Goal: Information Seeking & Learning: Learn about a topic

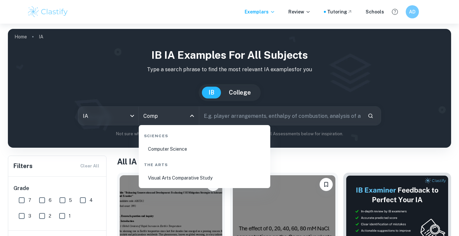
click at [168, 152] on li "Computer Science" at bounding box center [204, 149] width 126 height 15
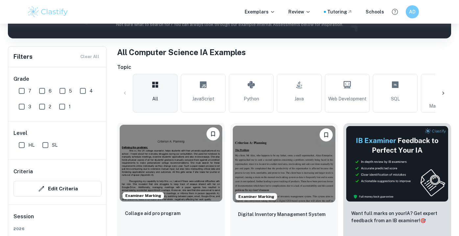
scroll to position [190, 0]
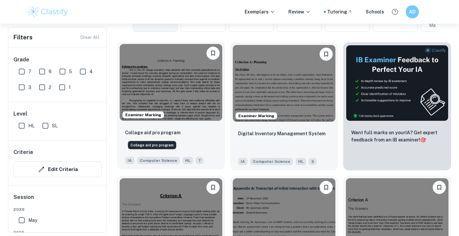
click at [155, 132] on p "Collage aid pro program" at bounding box center [153, 132] width 56 height 7
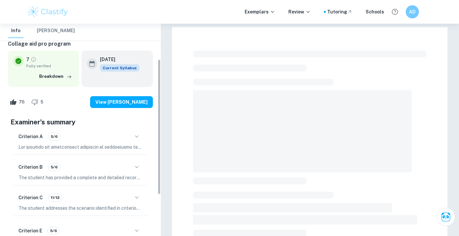
scroll to position [61, 0]
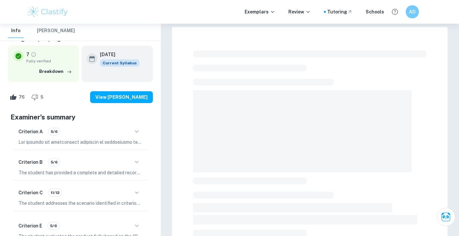
click at [126, 186] on div "Criterion C 11/12 The student addresses the scenario identified in criterion A …" at bounding box center [80, 197] width 134 height 28
click at [133, 194] on icon "button" at bounding box center [137, 193] width 8 height 8
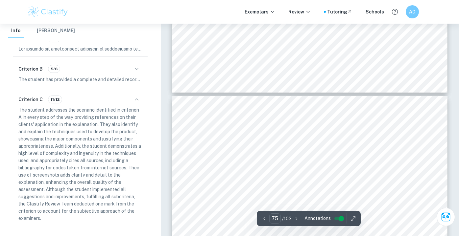
scroll to position [26216, 0]
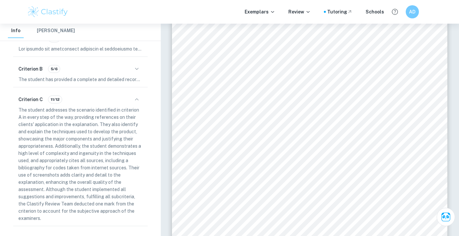
click at [254, 121] on span at bounding box center [254, 123] width 2 height 6
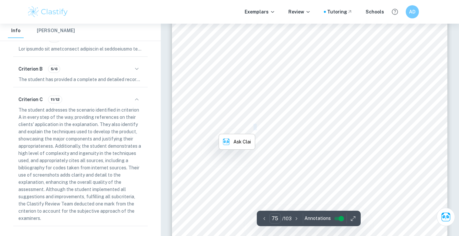
scroll to position [26224, 0]
click at [239, 95] on div "By defining the user attributes as private, this class ensures that critical da…" at bounding box center [309, 177] width 275 height 356
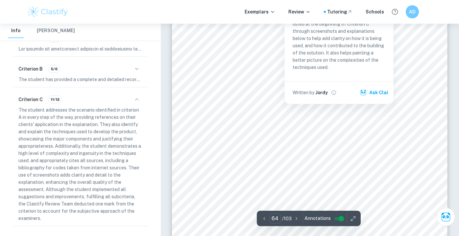
scroll to position [22382, 0]
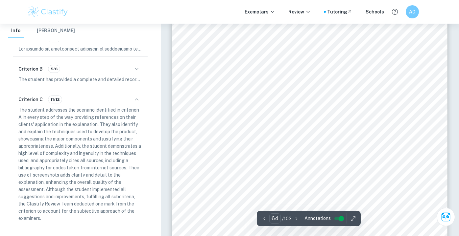
click at [252, 111] on span "method handles data dynamically, accommodating an unspecified number of college" at bounding box center [309, 109] width 210 height 5
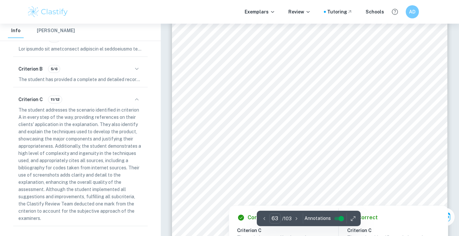
scroll to position [21898, 0]
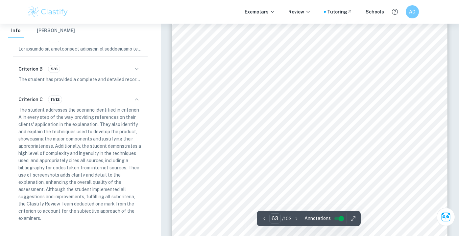
drag, startPoint x: 274, startPoint y: 44, endPoint x: 303, endPoint y: 200, distance: 158.4
click at [304, 200] on div "Criterion C: Development List of techniques: 1) Combined data structures: Array…" at bounding box center [309, 192] width 275 height 356
type input "64"
